Goal: Find contact information

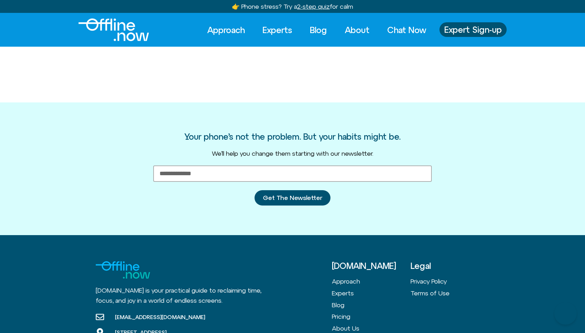
click at [127, 21] on img "Logo" at bounding box center [113, 29] width 71 height 23
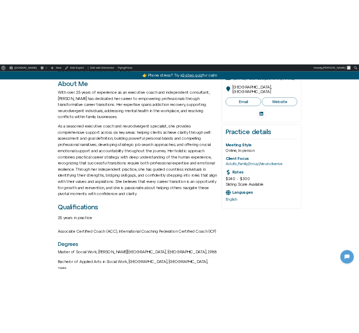
scroll to position [194, 0]
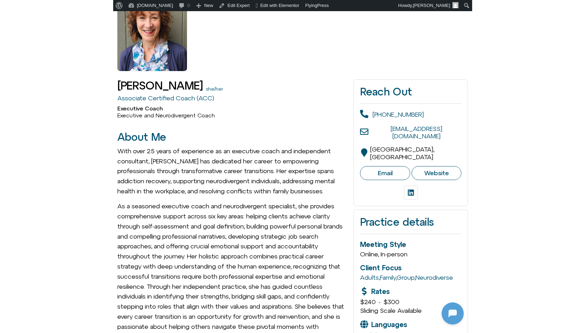
scroll to position [0, 0]
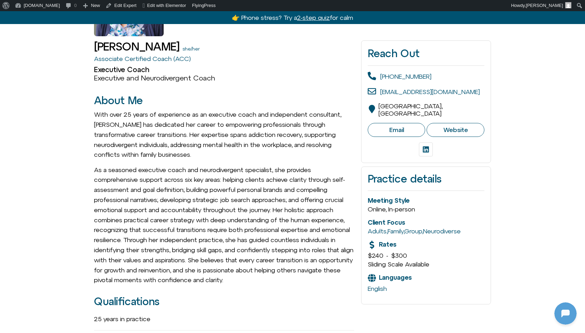
scroll to position [128, 0]
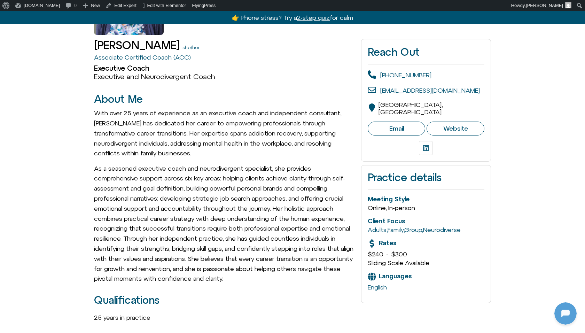
click at [432, 141] on link "Linkedin" at bounding box center [426, 148] width 14 height 14
click at [419, 126] on link "Email" at bounding box center [397, 129] width 58 height 14
click at [447, 125] on span "Website" at bounding box center [456, 129] width 25 height 8
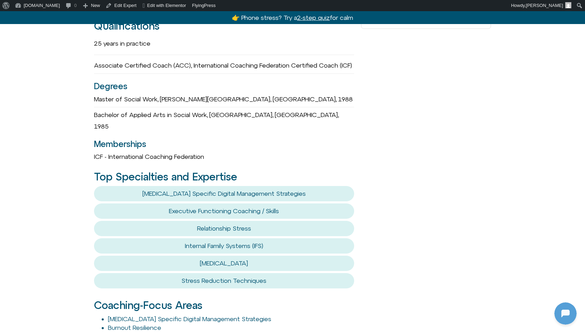
scroll to position [471, 0]
